Goal: Task Accomplishment & Management: Use online tool/utility

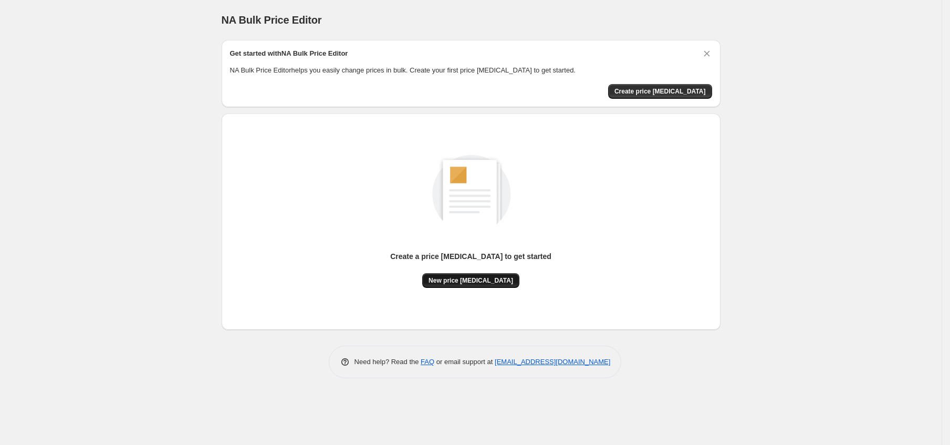
click at [485, 276] on span "New price [MEDICAL_DATA]" at bounding box center [471, 280] width 85 height 8
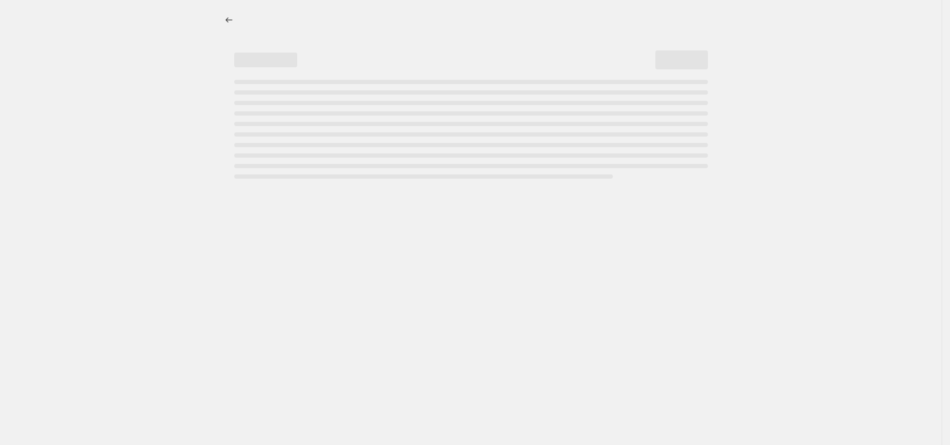
select select "percentage"
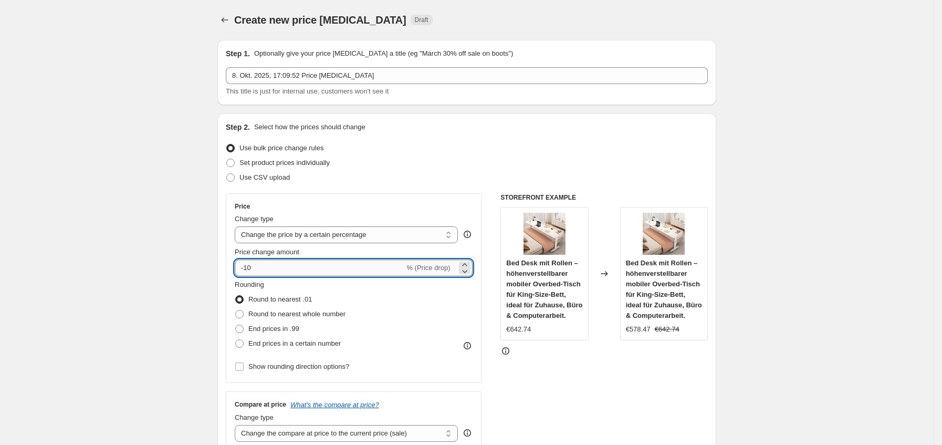
click at [307, 267] on input "-10" at bounding box center [320, 267] width 170 height 17
type input "-1"
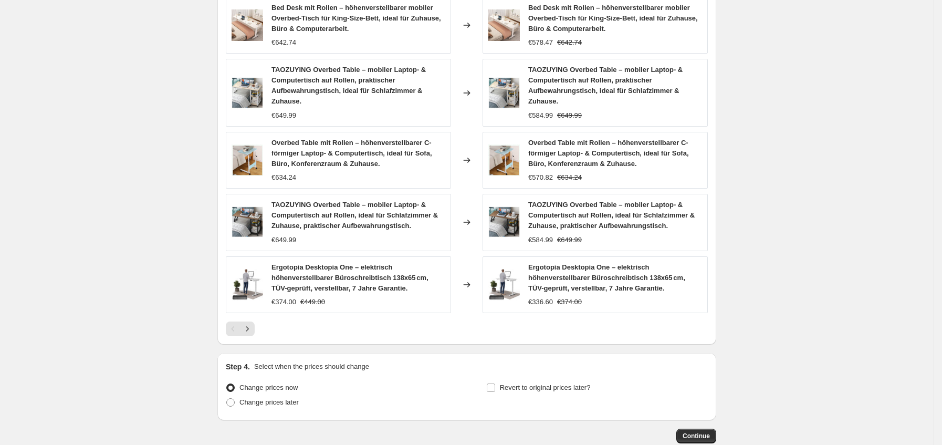
scroll to position [689, 0]
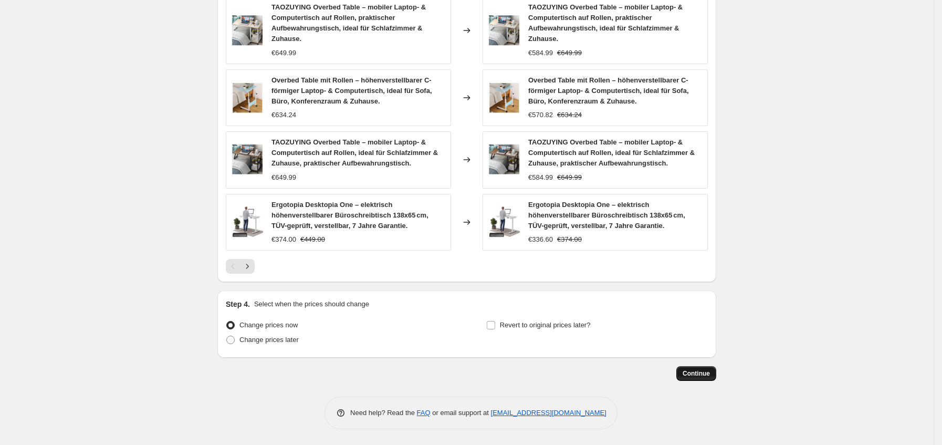
type input "-35"
click at [702, 373] on span "Continue" at bounding box center [696, 373] width 27 height 8
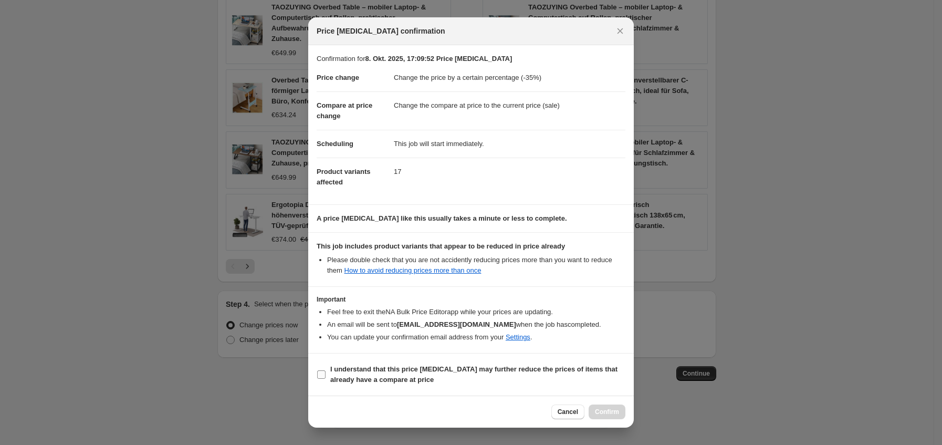
drag, startPoint x: 342, startPoint y: 378, endPoint x: 385, endPoint y: 373, distance: 43.4
click at [342, 379] on b "I understand that this price change job may further reduce the prices of items …" at bounding box center [473, 374] width 287 height 18
click at [326, 379] on input "I understand that this price change job may further reduce the prices of items …" at bounding box center [321, 374] width 8 height 8
checkbox input "true"
drag, startPoint x: 594, startPoint y: 416, endPoint x: 593, endPoint y: 408, distance: 8.5
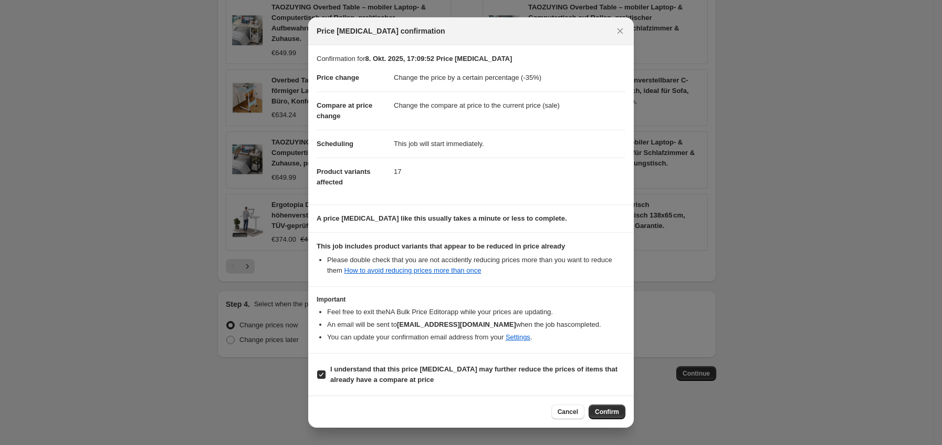
click at [593, 416] on button "Confirm" at bounding box center [607, 411] width 37 height 15
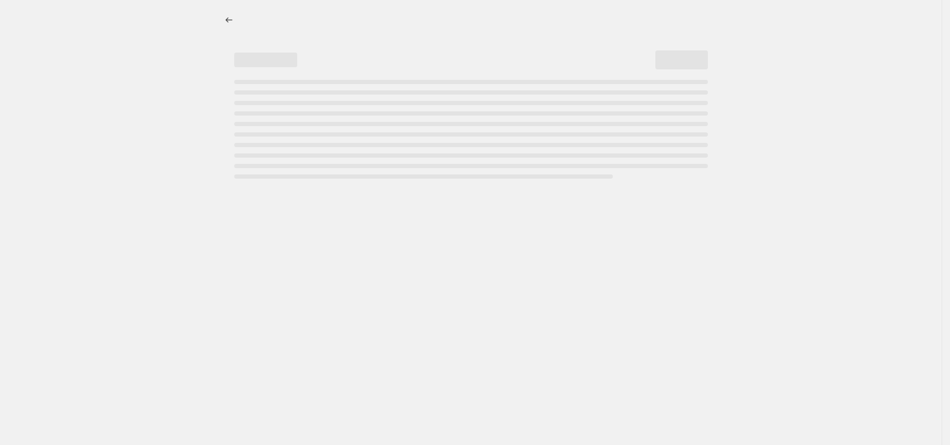
select select "percentage"
